Goal: Navigation & Orientation: Find specific page/section

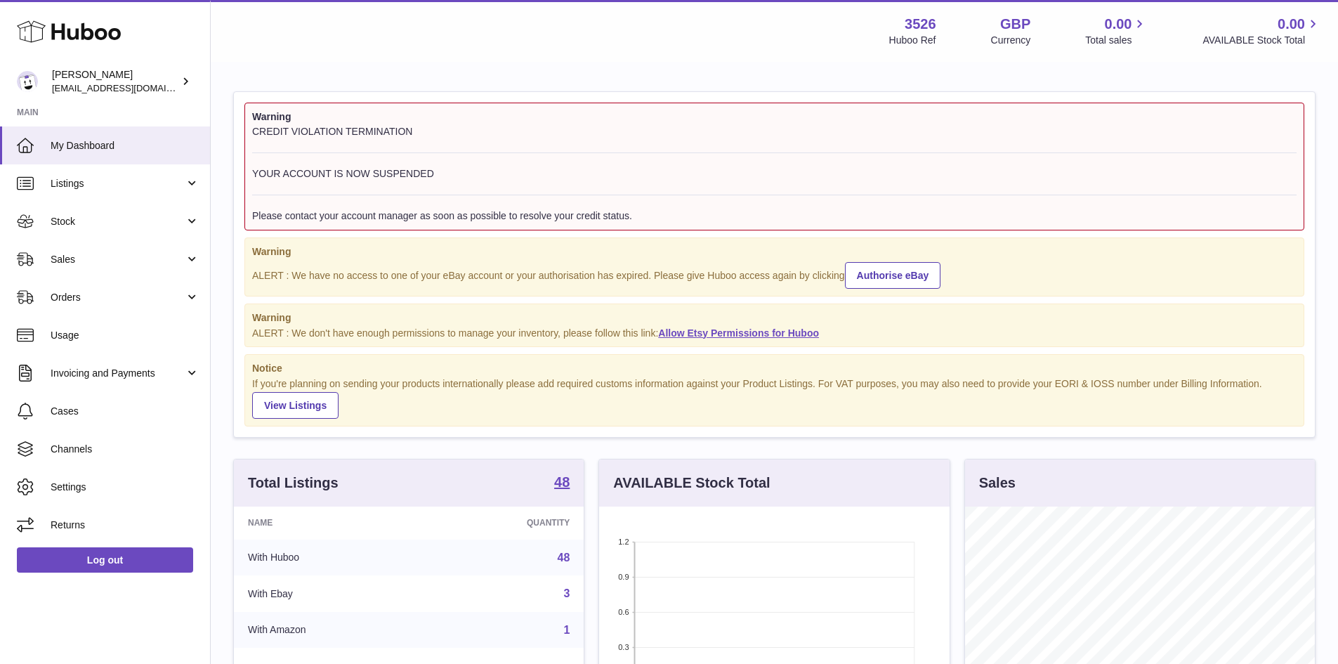
scroll to position [219, 351]
click at [145, 188] on span "Listings" at bounding box center [118, 183] width 134 height 13
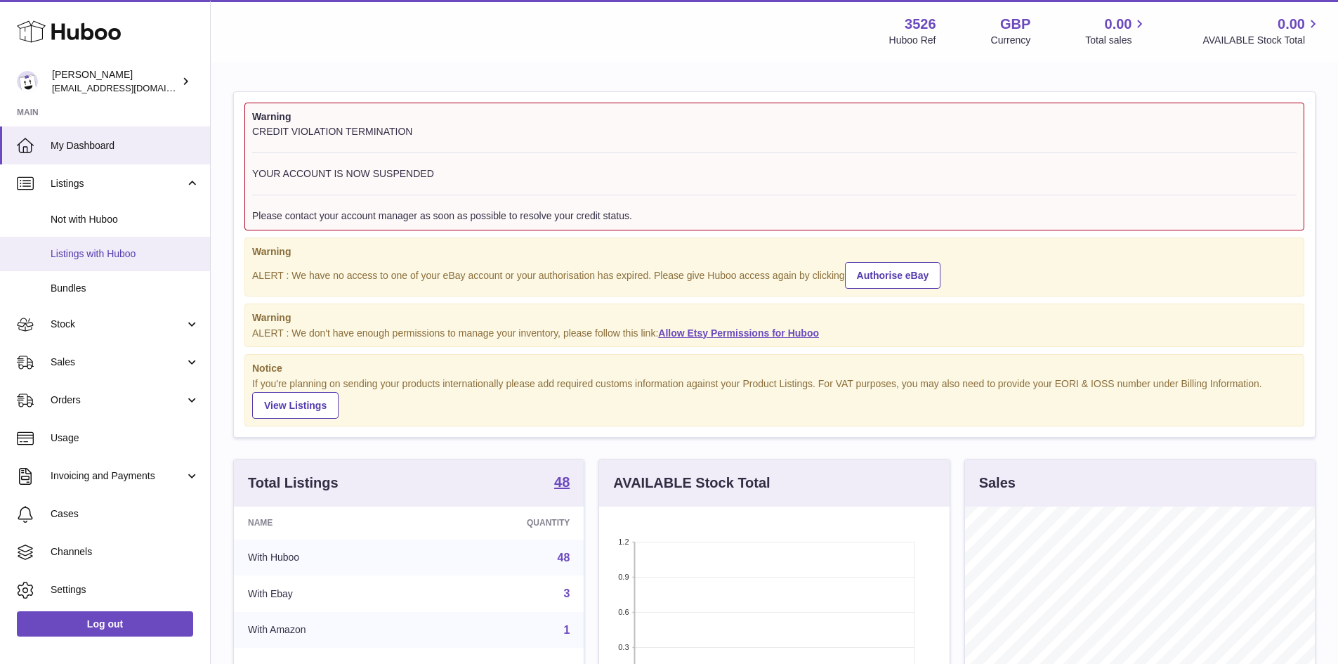
click at [131, 255] on span "Listings with Huboo" at bounding box center [125, 253] width 149 height 13
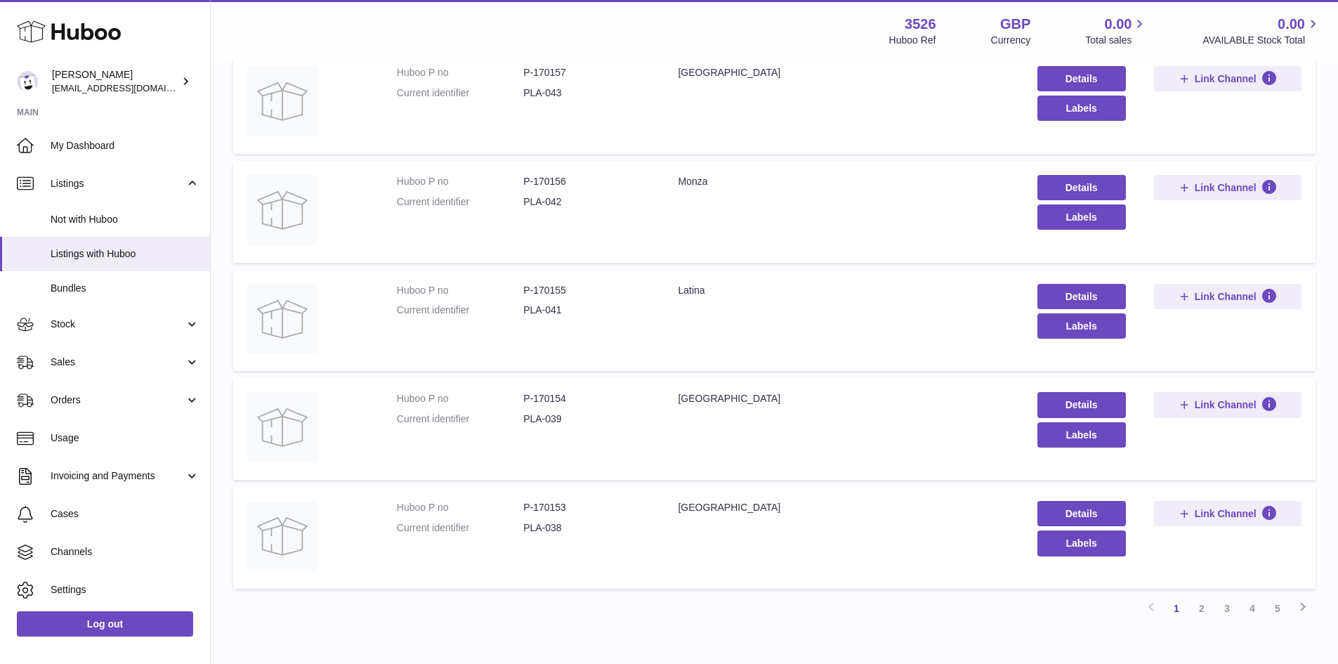
scroll to position [820, 0]
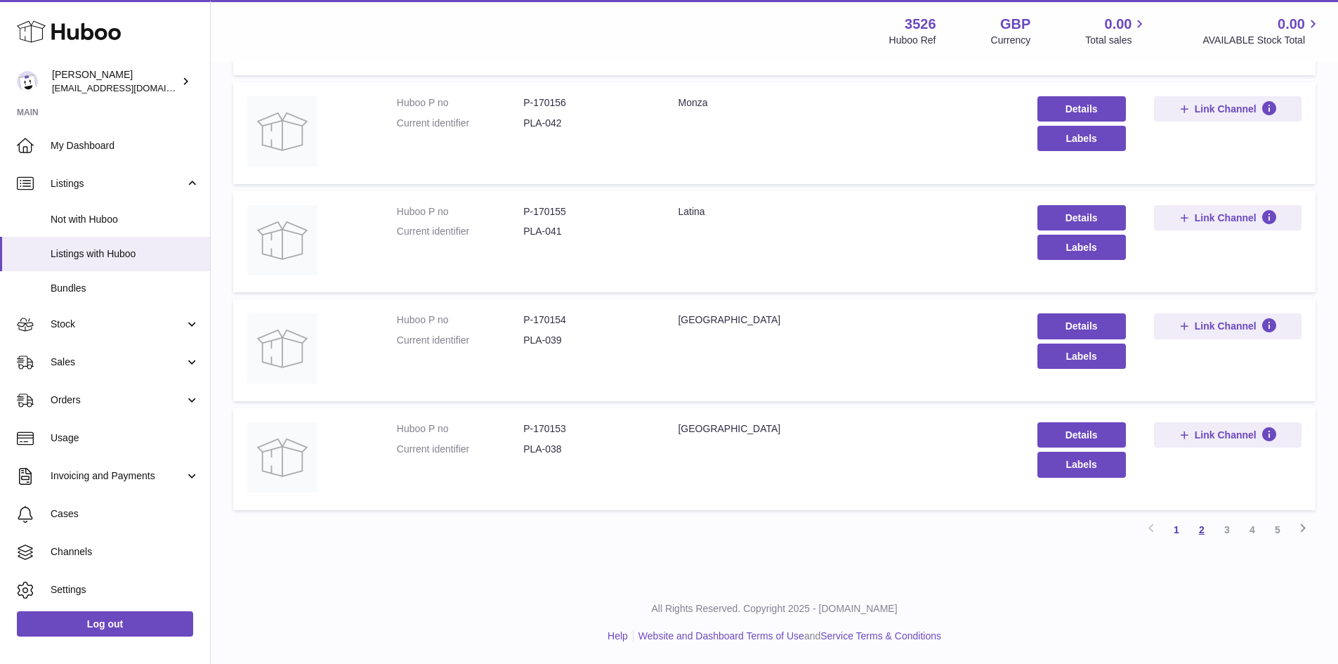
click at [1203, 530] on link "2" at bounding box center [1201, 529] width 25 height 25
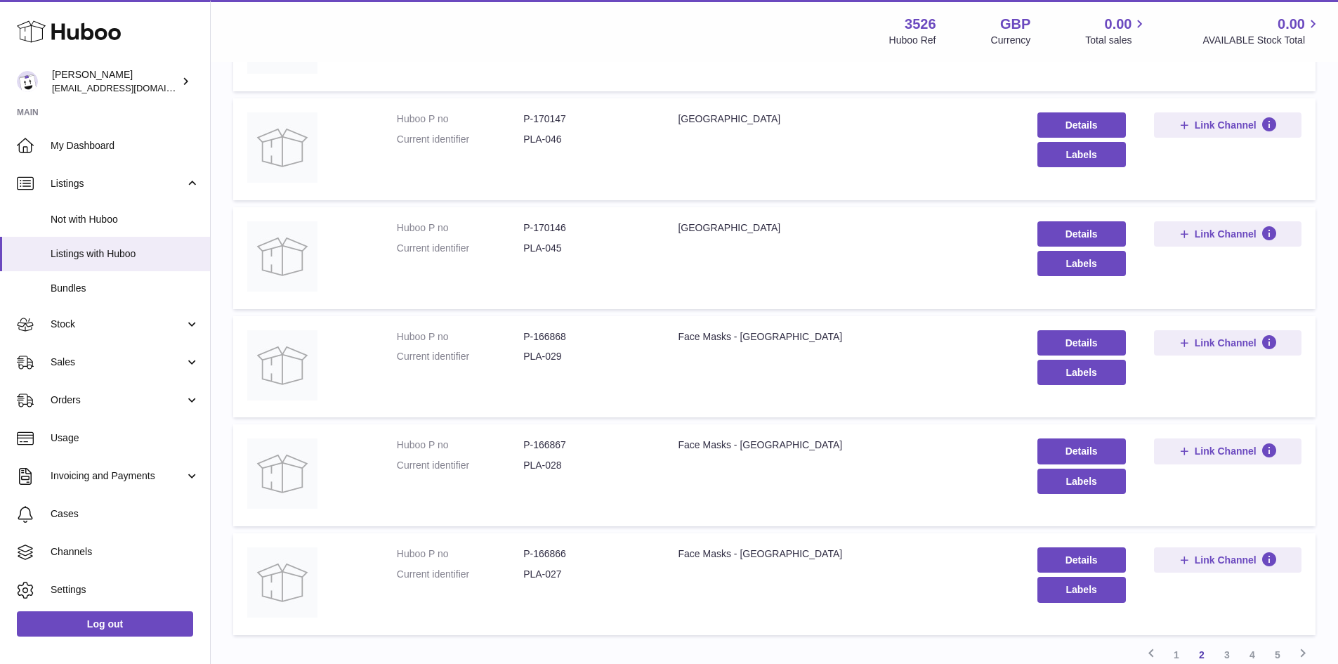
scroll to position [766, 0]
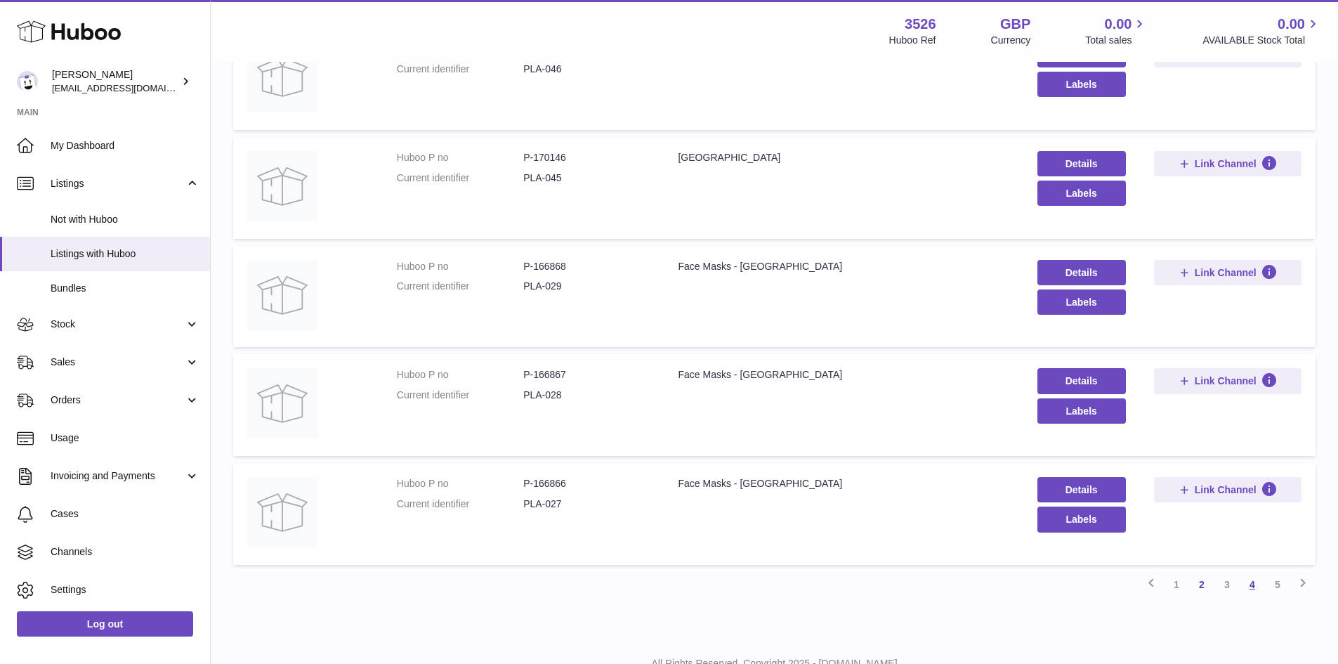
click at [1248, 584] on link "4" at bounding box center [1252, 584] width 25 height 25
